Goal: Transaction & Acquisition: Book appointment/travel/reservation

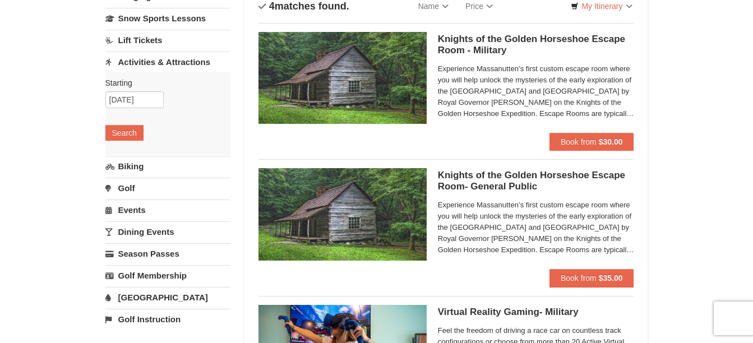
scroll to position [56, 0]
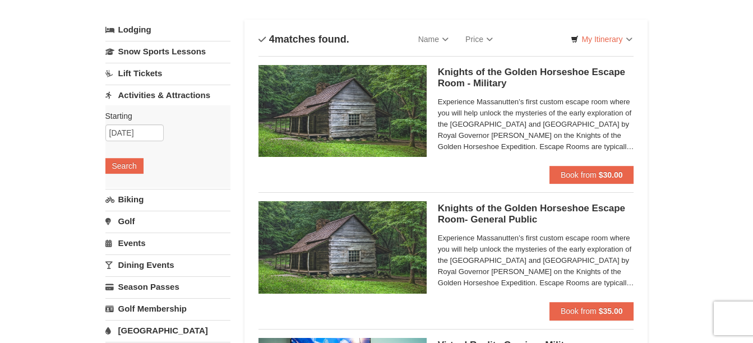
click at [372, 119] on img at bounding box center [343, 111] width 168 height 92
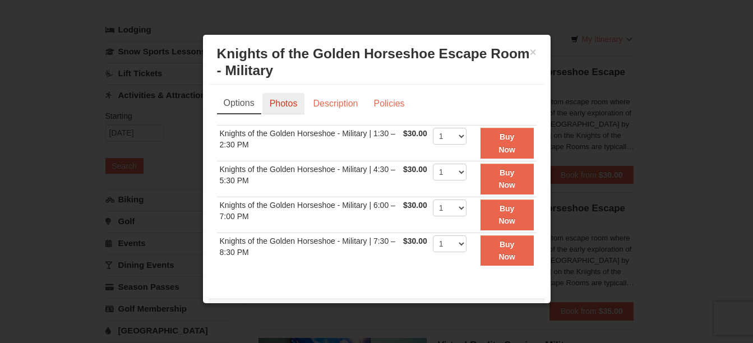
click at [285, 103] on link "Photos" at bounding box center [284, 103] width 43 height 21
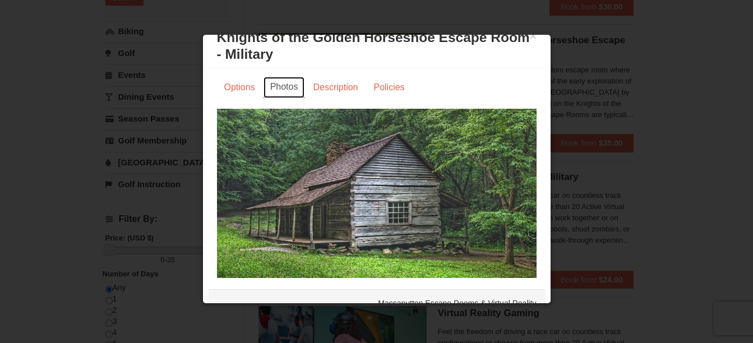
scroll to position [0, 0]
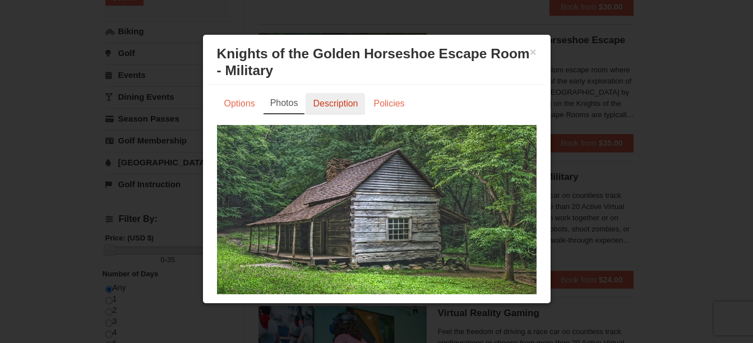
click at [323, 104] on link "Description" at bounding box center [335, 103] width 59 height 21
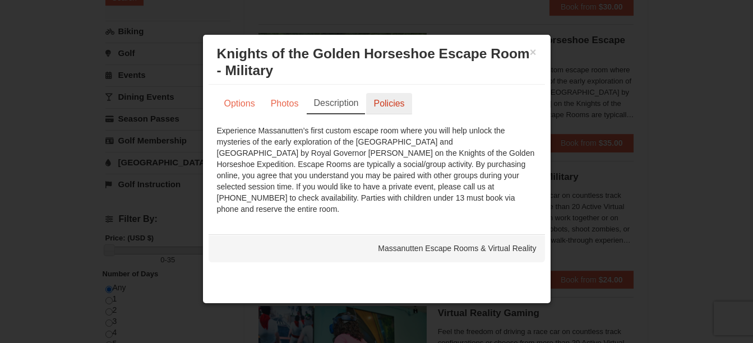
click at [392, 96] on link "Policies" at bounding box center [388, 103] width 45 height 21
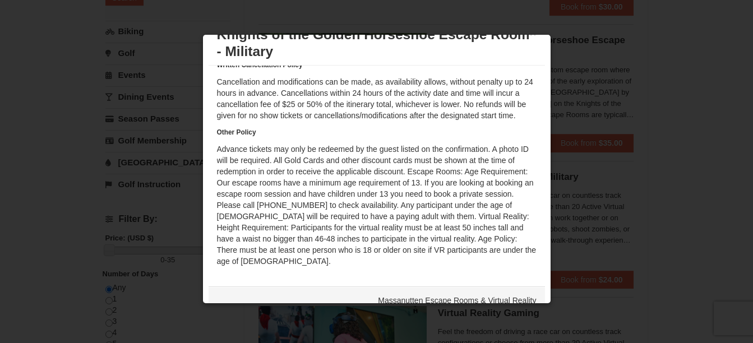
scroll to position [36, 0]
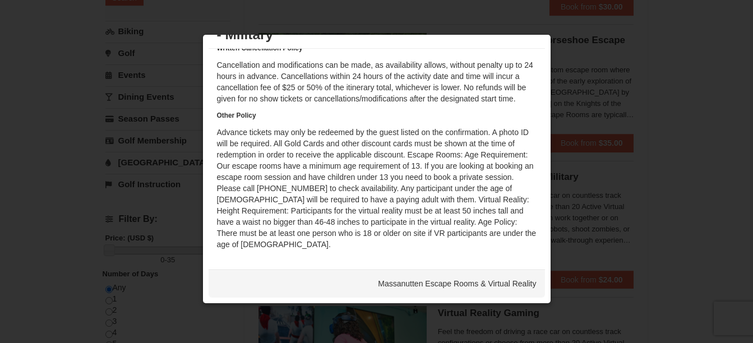
click at [583, 200] on div at bounding box center [376, 171] width 753 height 343
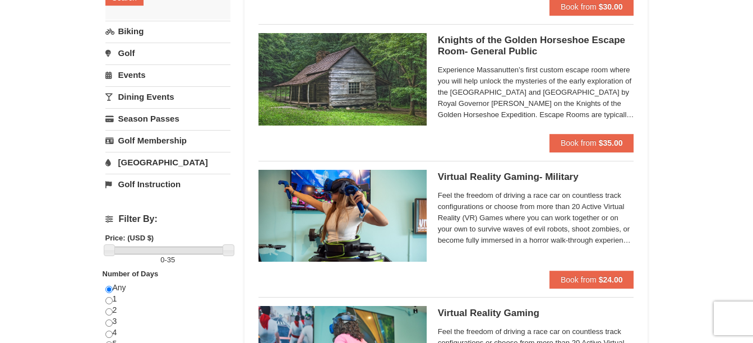
click at [465, 174] on h5 "Virtual Reality Gaming- Military Massanutten Escape Rooms & Virtual Reality" at bounding box center [536, 177] width 196 height 11
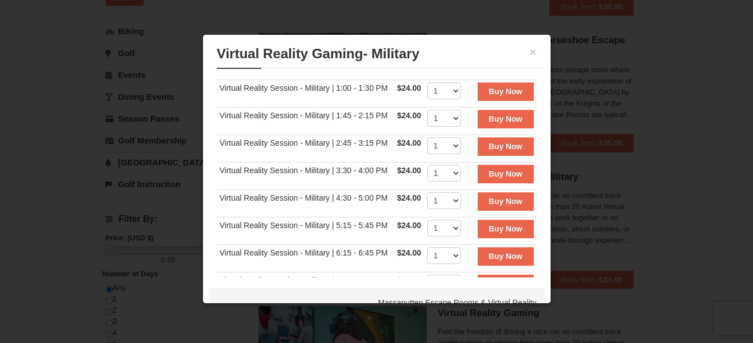
scroll to position [0, 0]
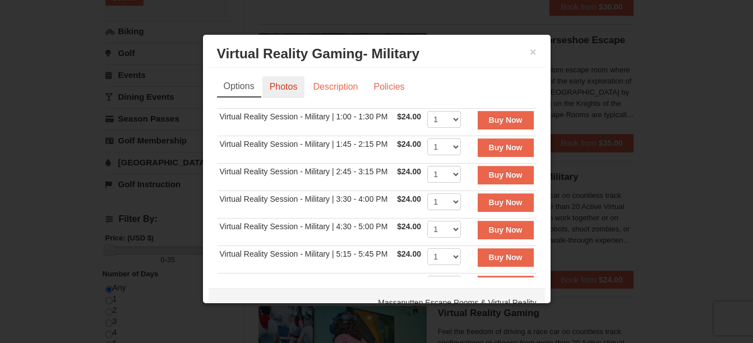
click at [274, 81] on link "Photos" at bounding box center [284, 86] width 43 height 21
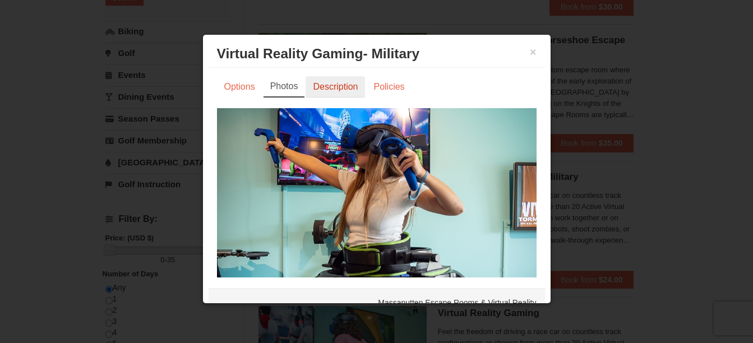
click at [340, 85] on link "Description" at bounding box center [335, 86] width 59 height 21
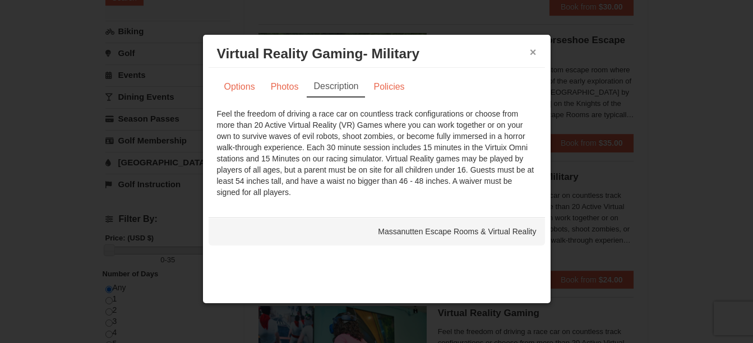
click at [530, 52] on button "×" at bounding box center [533, 52] width 7 height 11
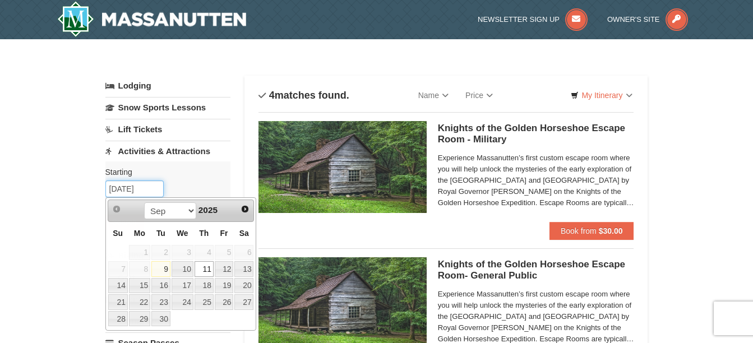
click at [127, 189] on input "09/11/2025" at bounding box center [134, 189] width 58 height 17
click at [141, 302] on link "22" at bounding box center [139, 303] width 21 height 16
type input "[DATE]"
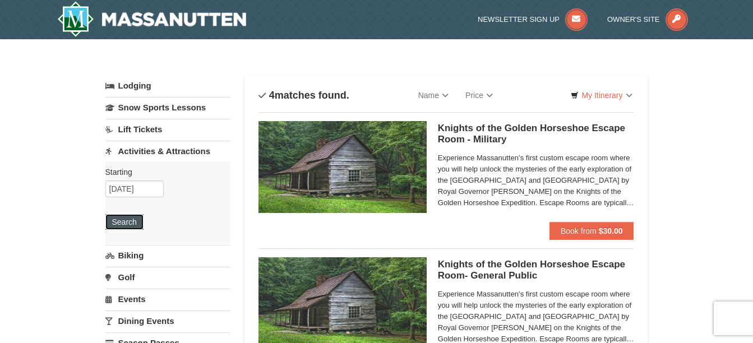
click at [132, 223] on button "Search" at bounding box center [124, 222] width 38 height 16
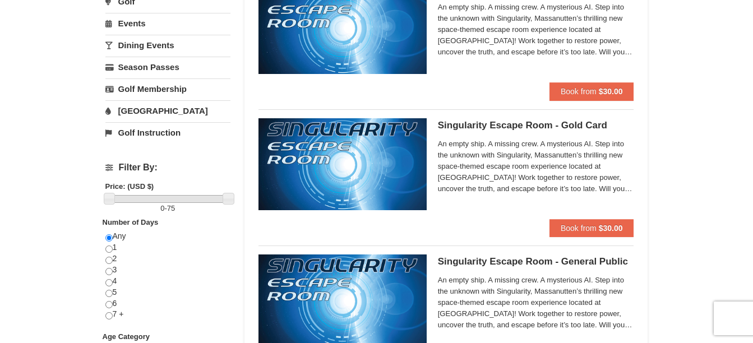
scroll to position [281, 0]
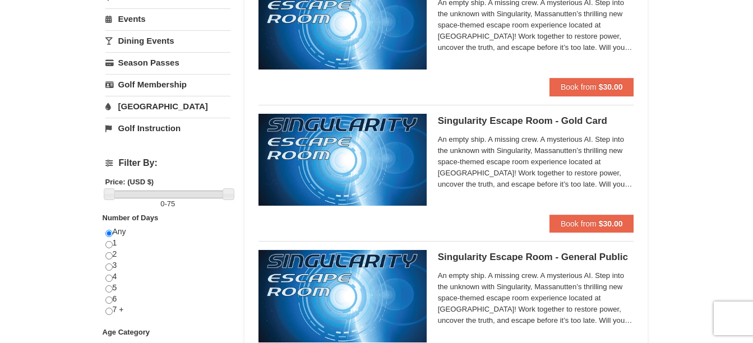
click at [146, 102] on link "[GEOGRAPHIC_DATA]" at bounding box center [167, 106] width 125 height 21
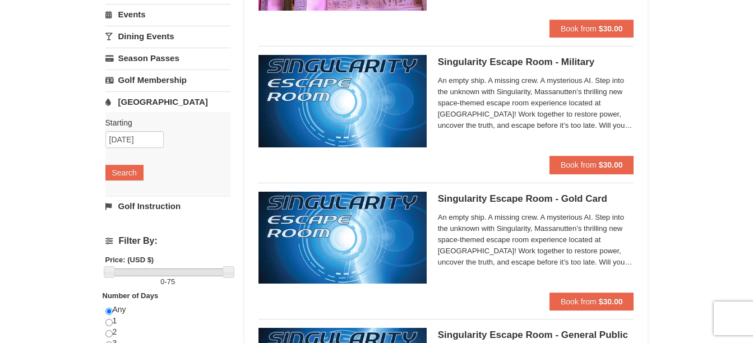
scroll to position [198, 0]
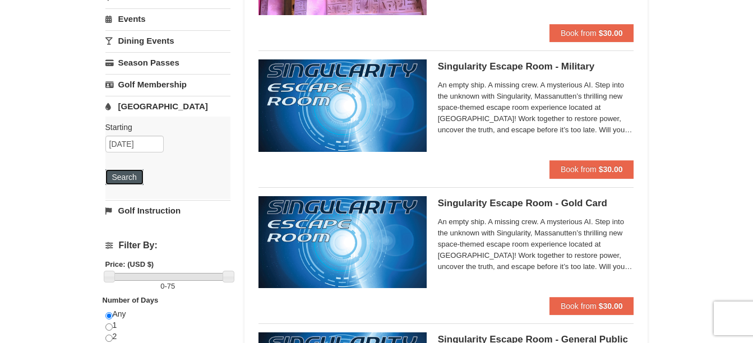
click at [125, 177] on button "Search" at bounding box center [124, 177] width 38 height 16
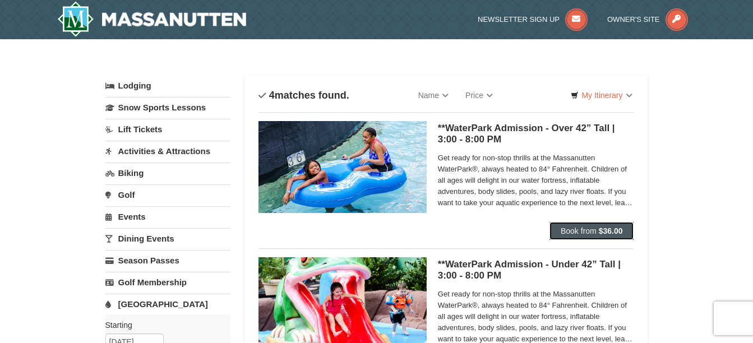
click at [568, 227] on span "Book from" at bounding box center [579, 231] width 36 height 9
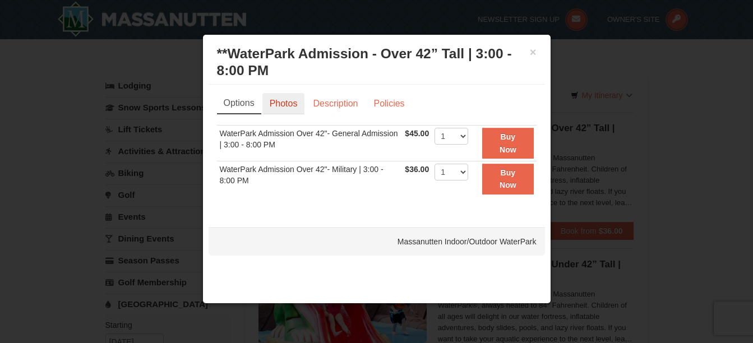
click at [293, 107] on link "Photos" at bounding box center [284, 103] width 43 height 21
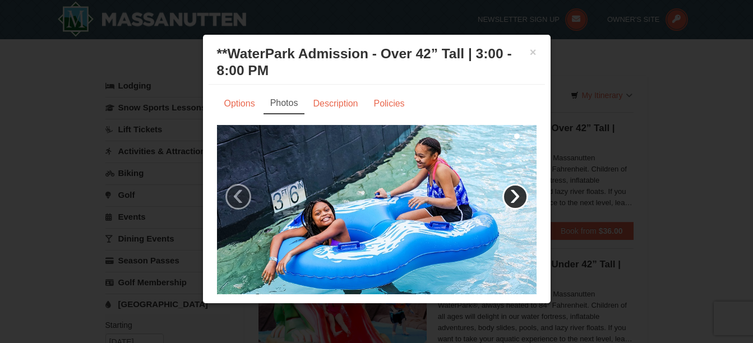
click at [503, 191] on link "›" at bounding box center [516, 197] width 26 height 26
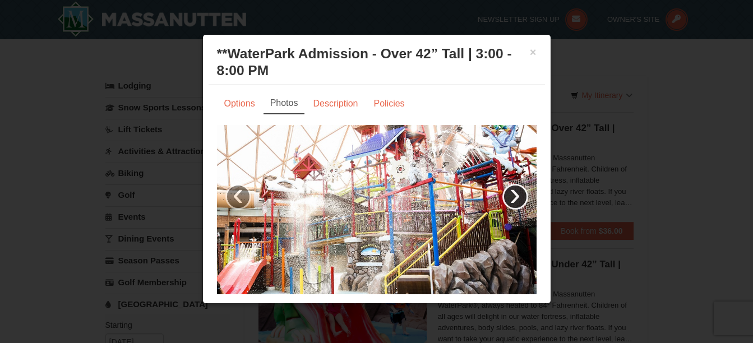
click at [503, 191] on link "›" at bounding box center [516, 197] width 26 height 26
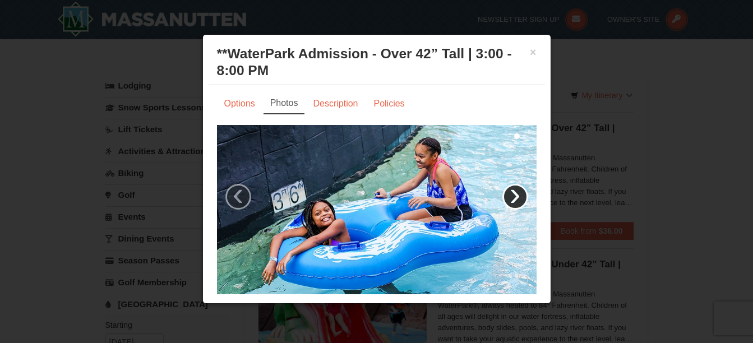
click at [503, 191] on link "›" at bounding box center [516, 197] width 26 height 26
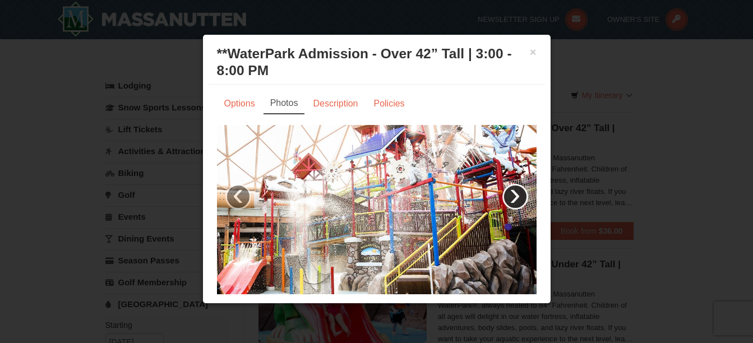
click at [503, 191] on link "›" at bounding box center [516, 197] width 26 height 26
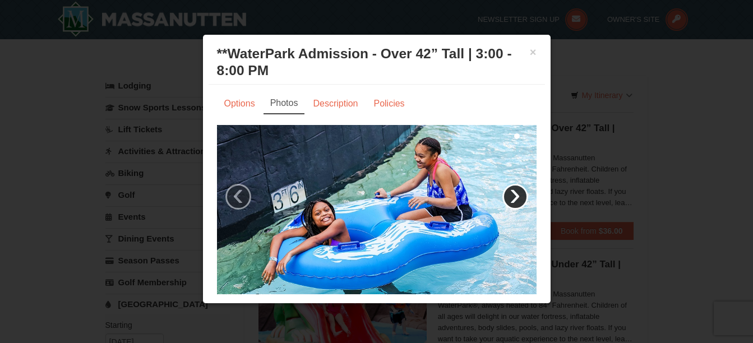
click at [503, 191] on link "›" at bounding box center [516, 197] width 26 height 26
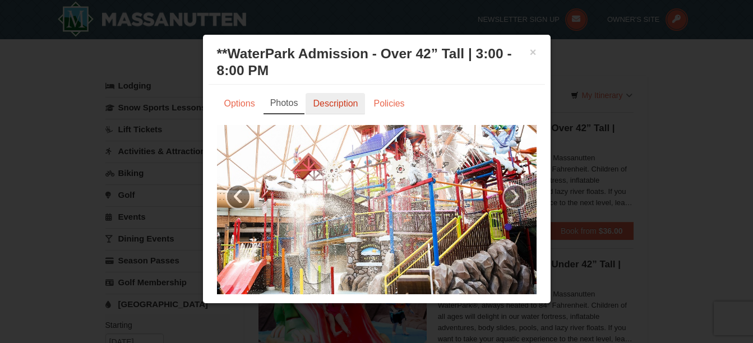
click at [336, 104] on link "Description" at bounding box center [335, 103] width 59 height 21
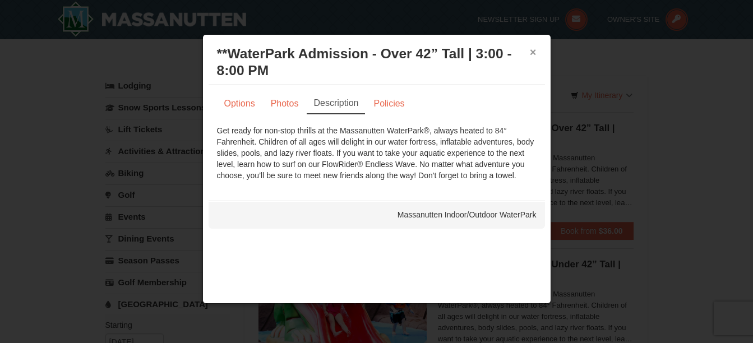
click at [531, 52] on button "×" at bounding box center [533, 52] width 7 height 11
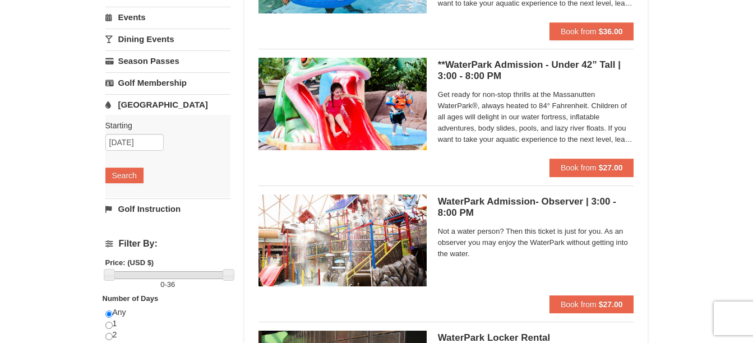
scroll to position [224, 0]
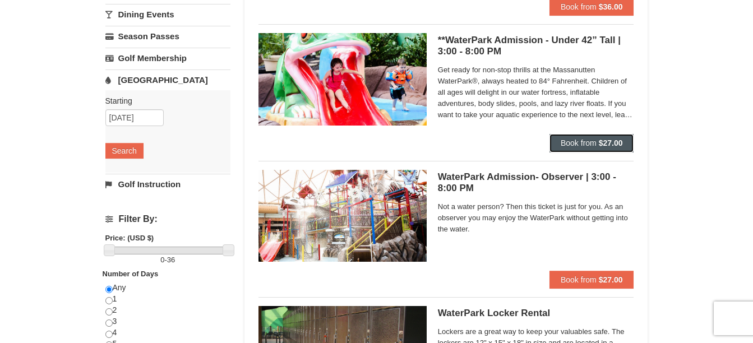
click at [576, 143] on span "Book from" at bounding box center [579, 143] width 36 height 9
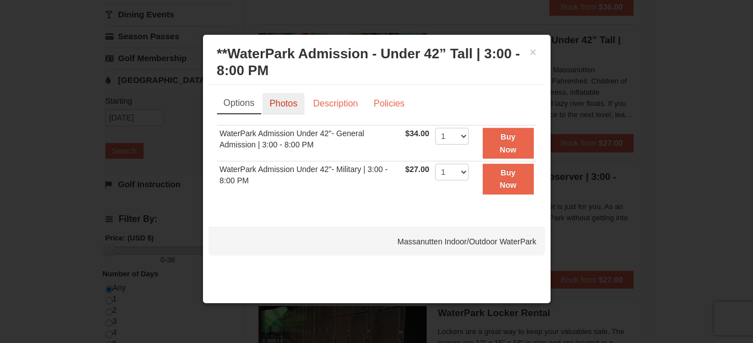
click at [292, 100] on link "Photos" at bounding box center [284, 103] width 43 height 21
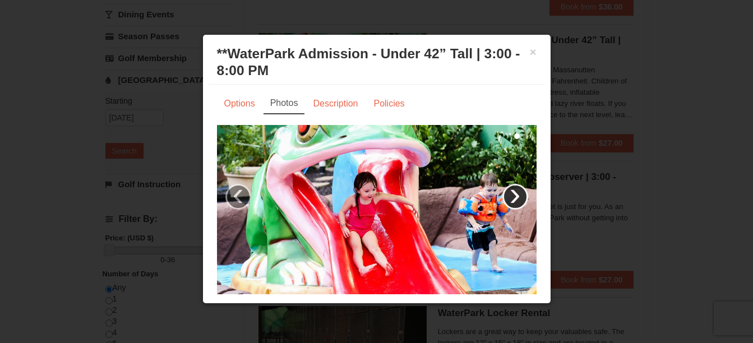
click at [503, 192] on link "›" at bounding box center [516, 197] width 26 height 26
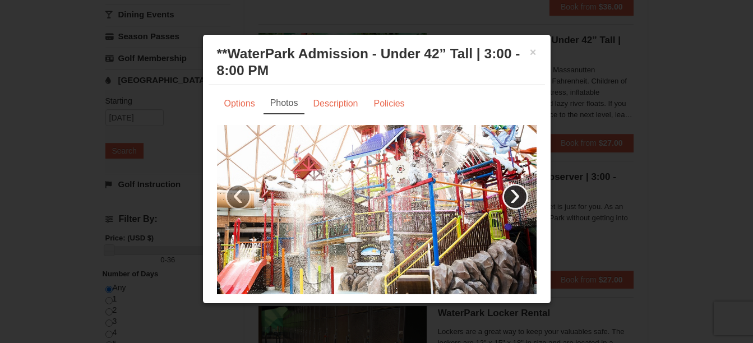
click at [503, 192] on link "›" at bounding box center [516, 197] width 26 height 26
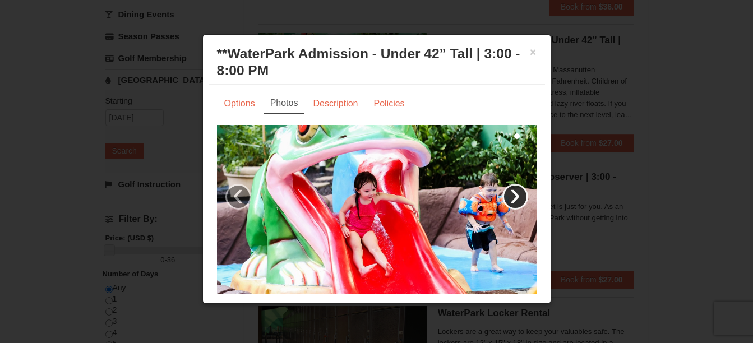
click at [503, 192] on link "›" at bounding box center [516, 197] width 26 height 26
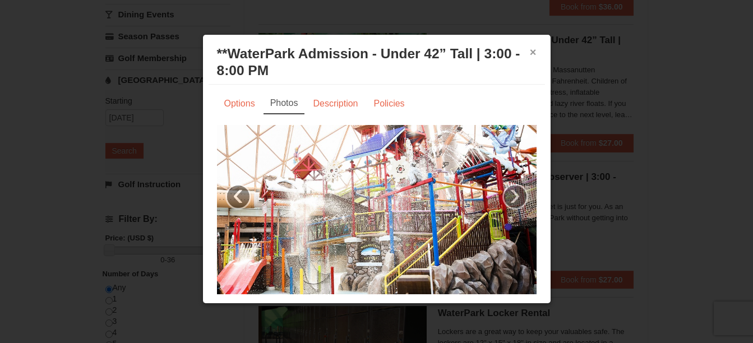
click at [530, 51] on button "×" at bounding box center [533, 52] width 7 height 11
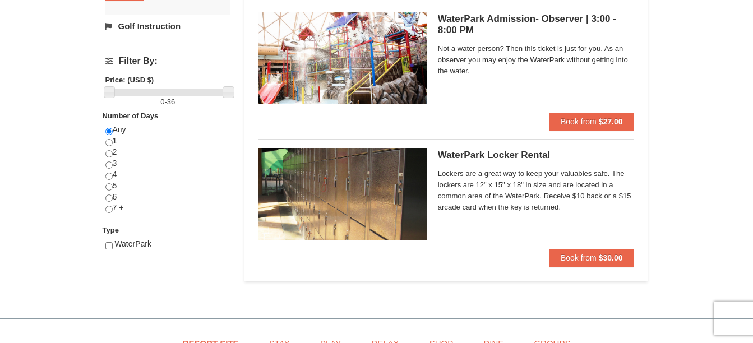
scroll to position [393, 0]
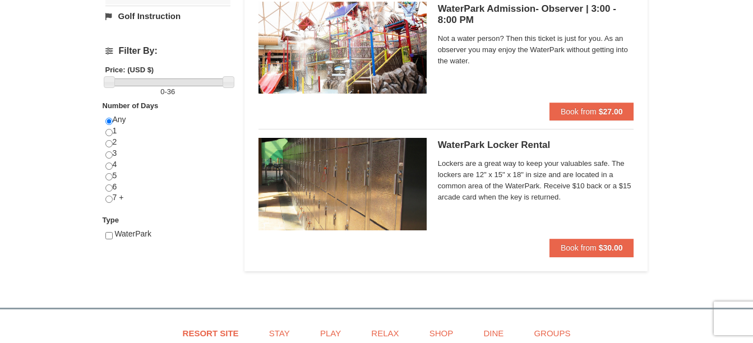
click at [498, 145] on h5 "WaterPark Locker Rental Massanutten Indoor/Outdoor WaterPark" at bounding box center [536, 145] width 196 height 11
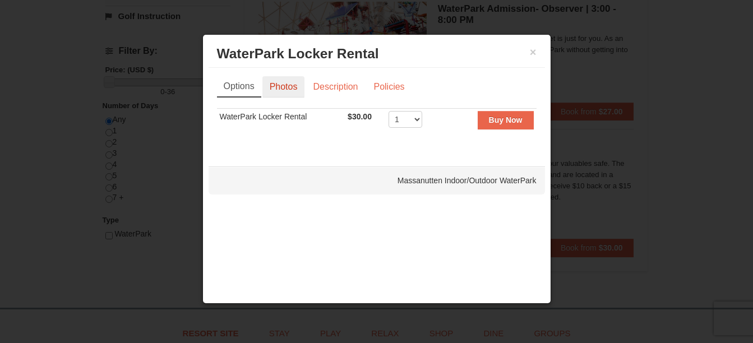
click at [283, 86] on link "Photos" at bounding box center [284, 86] width 43 height 21
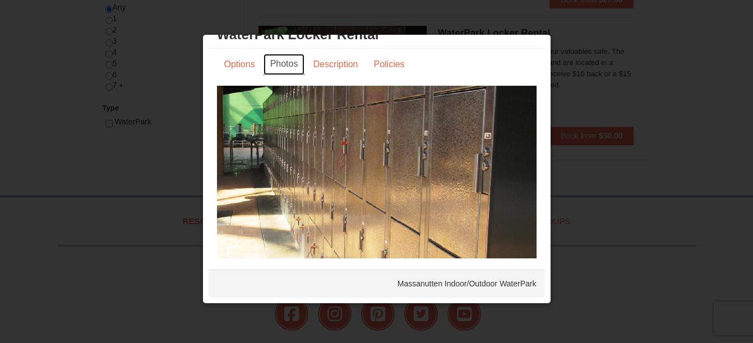
scroll to position [0, 0]
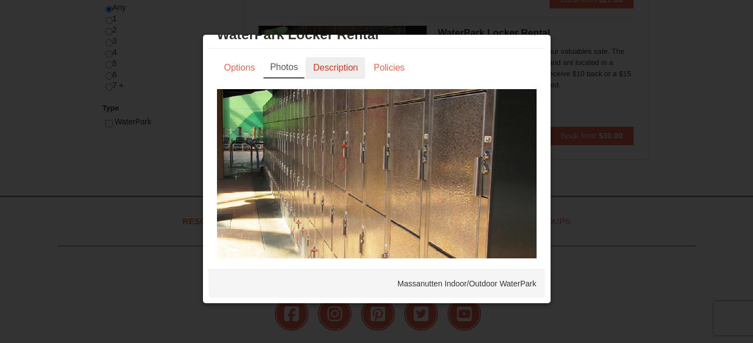
click at [335, 63] on link "Description" at bounding box center [335, 67] width 59 height 21
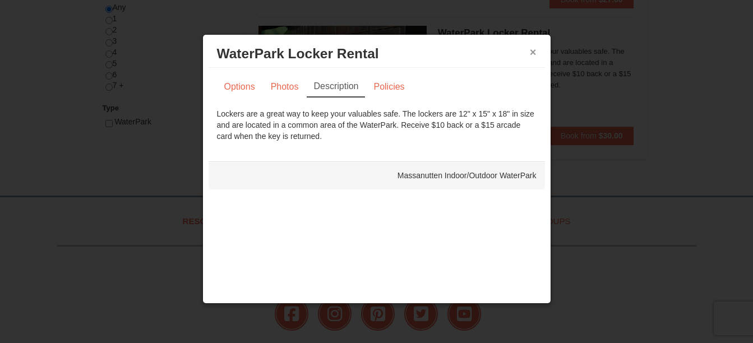
click at [531, 50] on button "×" at bounding box center [533, 52] width 7 height 11
